Goal: Task Accomplishment & Management: Manage account settings

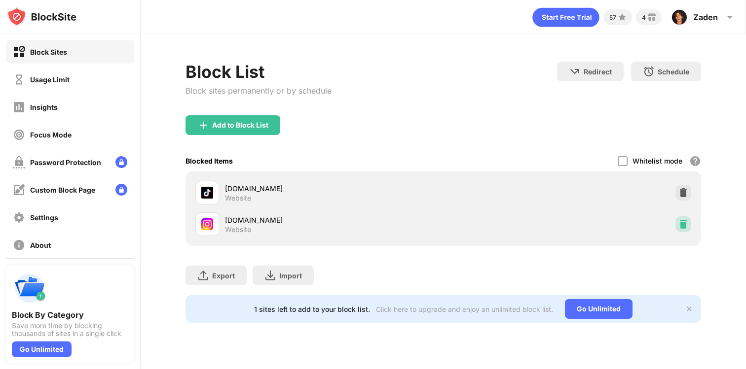
click at [683, 223] on img at bounding box center [683, 225] width 10 height 10
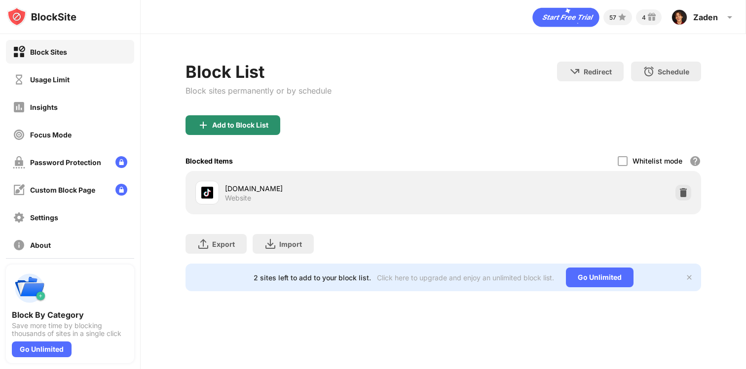
click at [243, 127] on div "Add to Block List" at bounding box center [240, 125] width 56 height 8
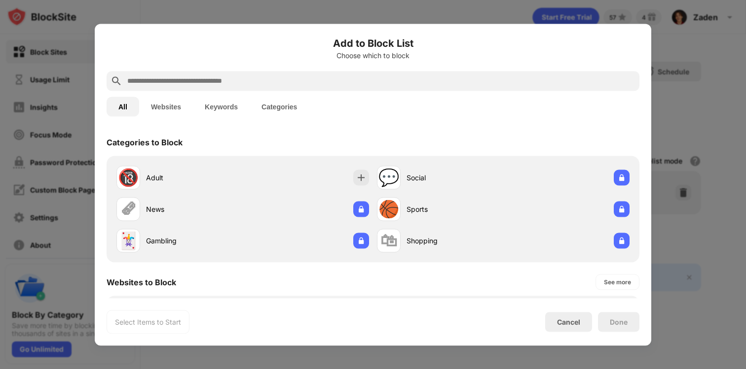
click at [223, 77] on input "text" at bounding box center [380, 81] width 509 height 12
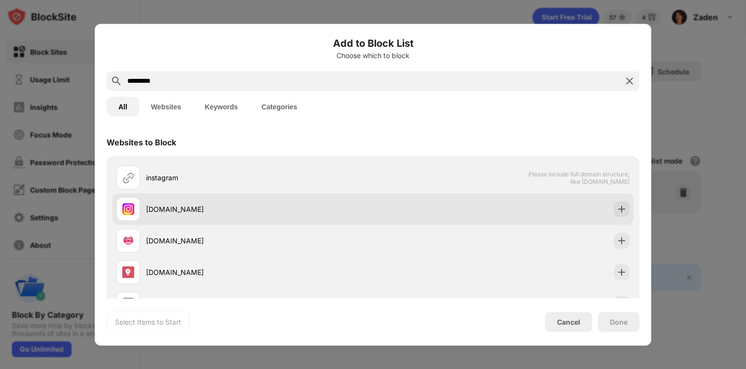
type input "*********"
click at [463, 217] on div "instagram.com" at bounding box center [372, 209] width 521 height 32
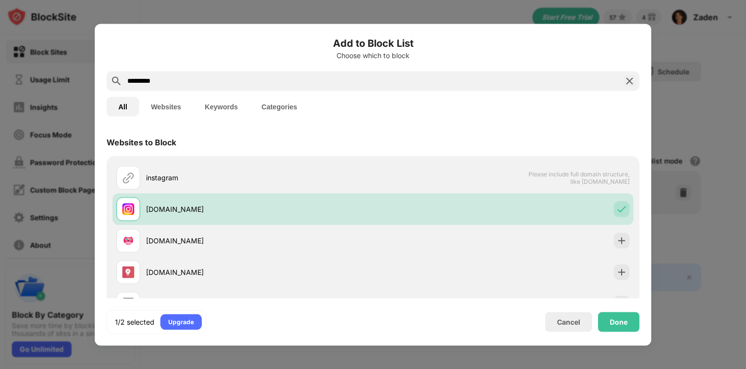
click at [623, 326] on div "Done" at bounding box center [618, 322] width 41 height 20
